Goal: Find specific page/section: Find specific page/section

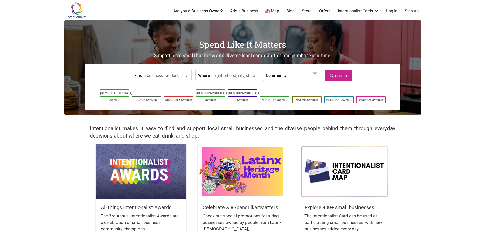
click at [245, 76] on input "Where" at bounding box center [234, 75] width 47 height 11
type input "[GEOGRAPHIC_DATA]"
click at [306, 72] on span at bounding box center [301, 75] width 22 height 9
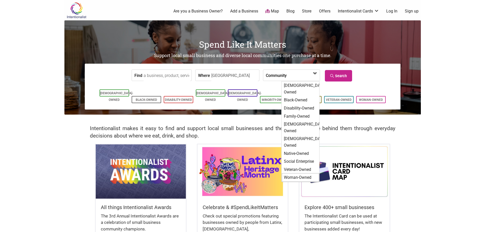
click at [304, 173] on div "Woman-Owned" at bounding box center [300, 177] width 37 height 9
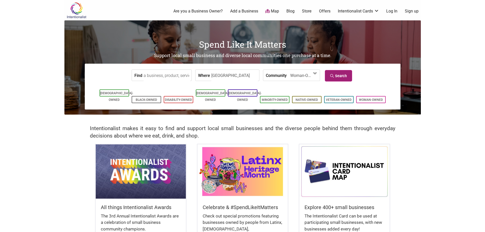
click at [336, 75] on link "Search" at bounding box center [338, 75] width 27 height 11
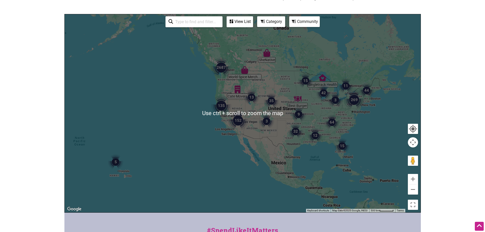
scroll to position [4, 0]
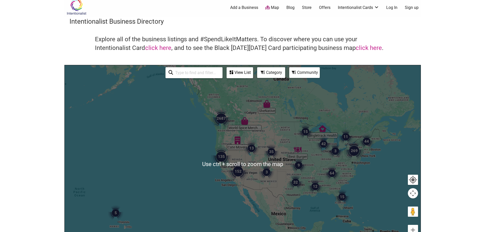
click at [224, 126] on img "2687" at bounding box center [221, 118] width 20 height 20
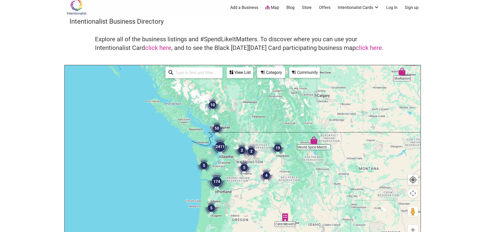
click at [232, 153] on div "To navigate, press the arrow keys." at bounding box center [243, 164] width 356 height 198
click at [218, 146] on img "2411" at bounding box center [220, 146] width 20 height 20
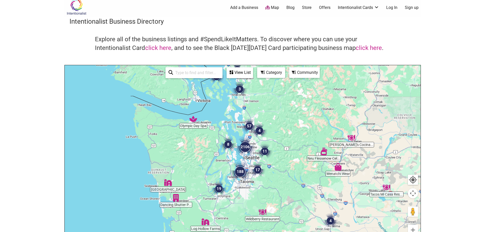
click at [244, 148] on img "2106" at bounding box center [245, 147] width 20 height 20
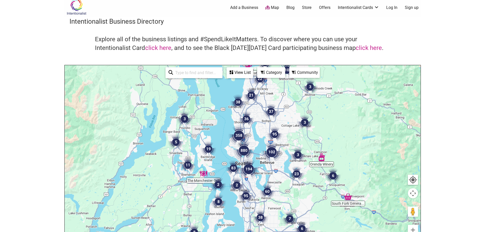
click at [260, 160] on div "To navigate, press the arrow keys." at bounding box center [243, 164] width 356 height 198
click at [238, 160] on img "880" at bounding box center [244, 150] width 20 height 20
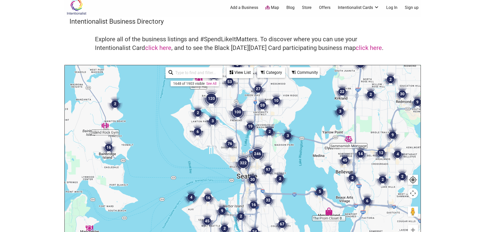
click at [243, 184] on div "To navigate, press the arrow keys." at bounding box center [243, 164] width 356 height 198
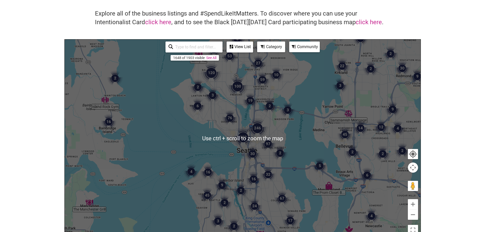
scroll to position [51, 0]
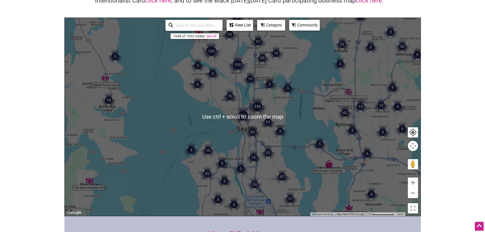
click at [242, 110] on img "322" at bounding box center [243, 115] width 20 height 20
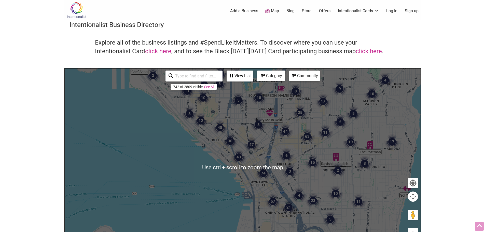
scroll to position [0, 0]
click at [258, 133] on div "To navigate, press the arrow keys." at bounding box center [243, 168] width 356 height 198
